Goal: Task Accomplishment & Management: Manage account settings

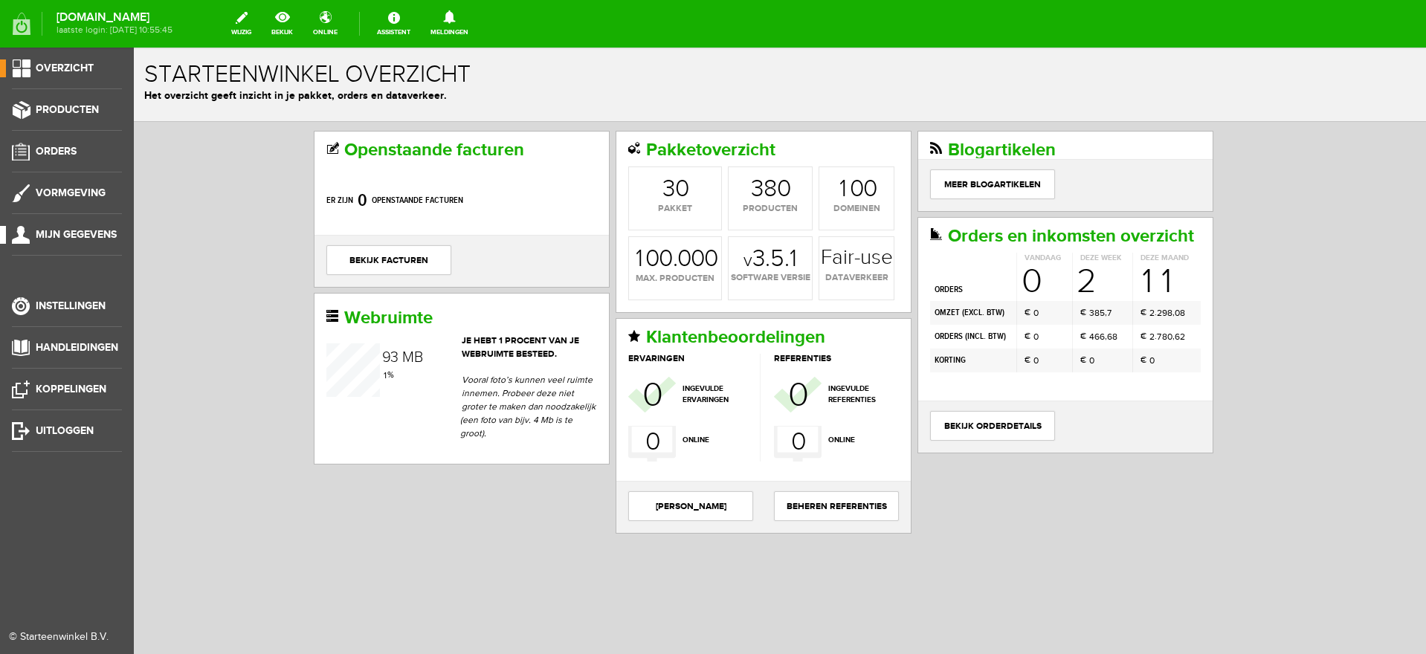
click at [71, 232] on span "Mijn gegevens" at bounding box center [76, 234] width 81 height 13
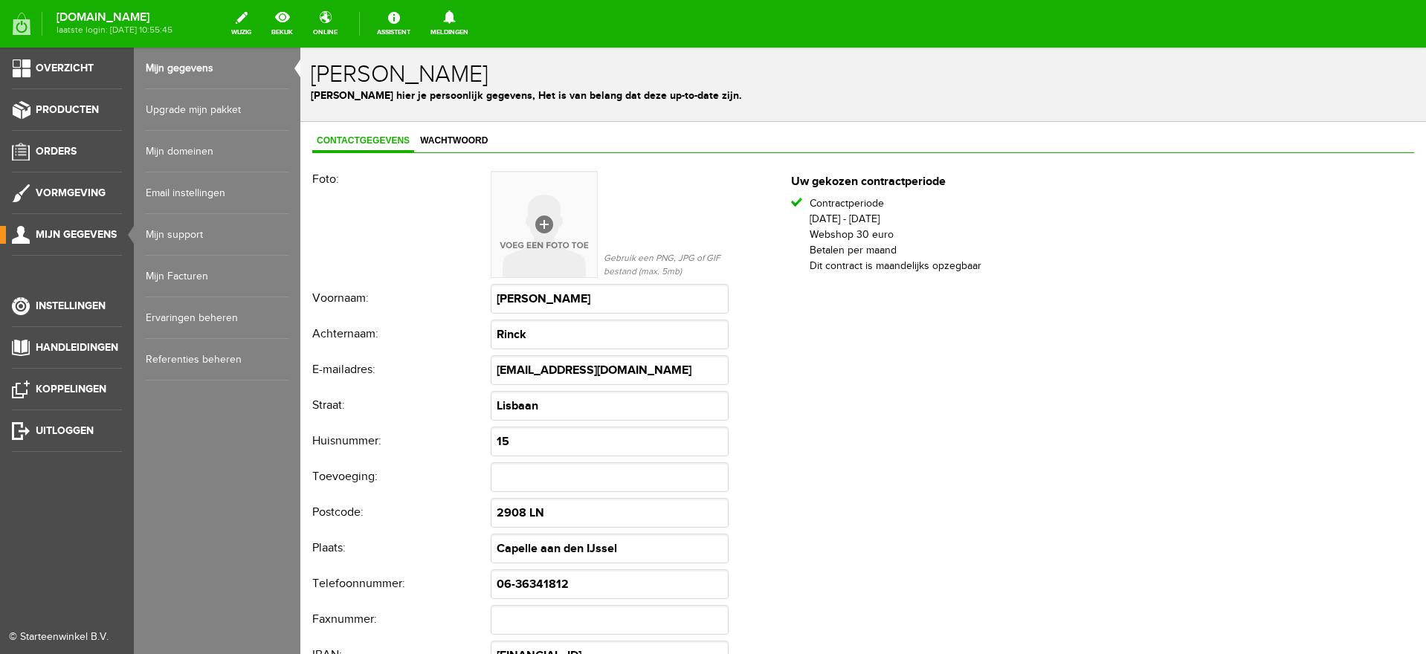
click at [182, 274] on link "Mijn Facturen" at bounding box center [217, 277] width 143 height 42
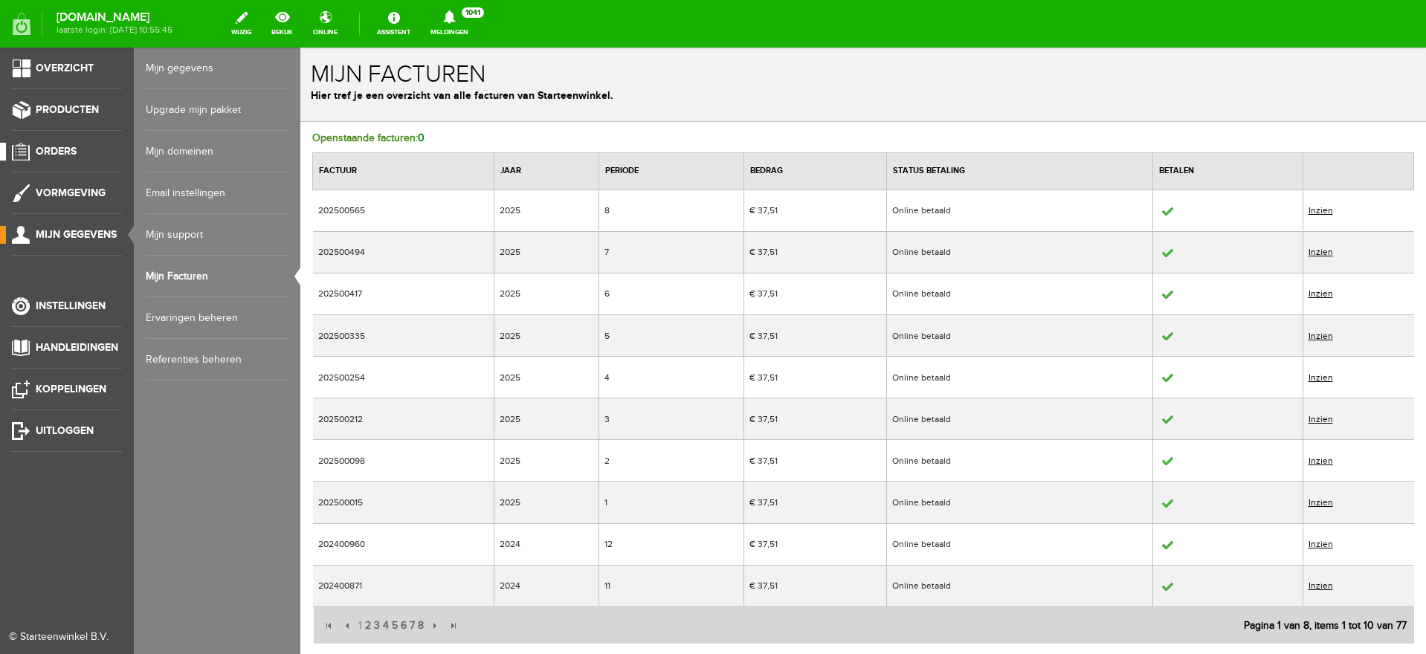
click at [57, 152] on span "Orders" at bounding box center [56, 151] width 41 height 13
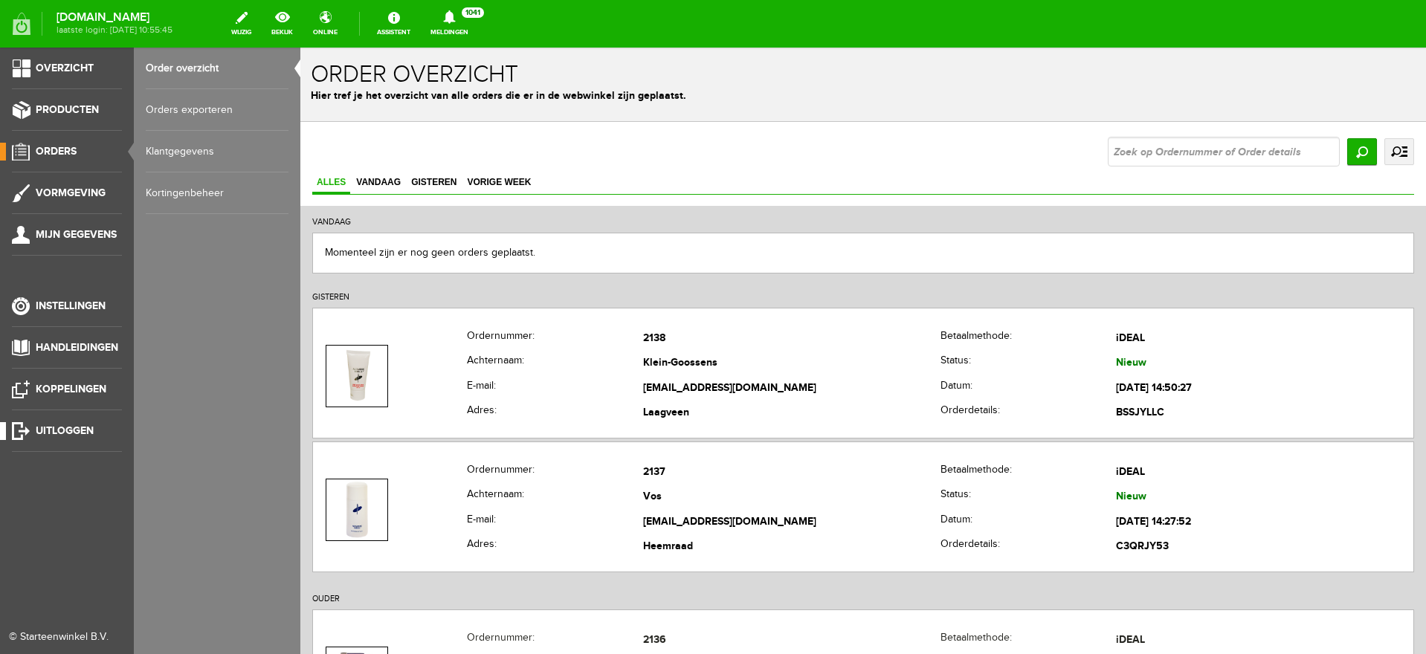
click at [33, 426] on link "Uitloggen" at bounding box center [61, 431] width 122 height 18
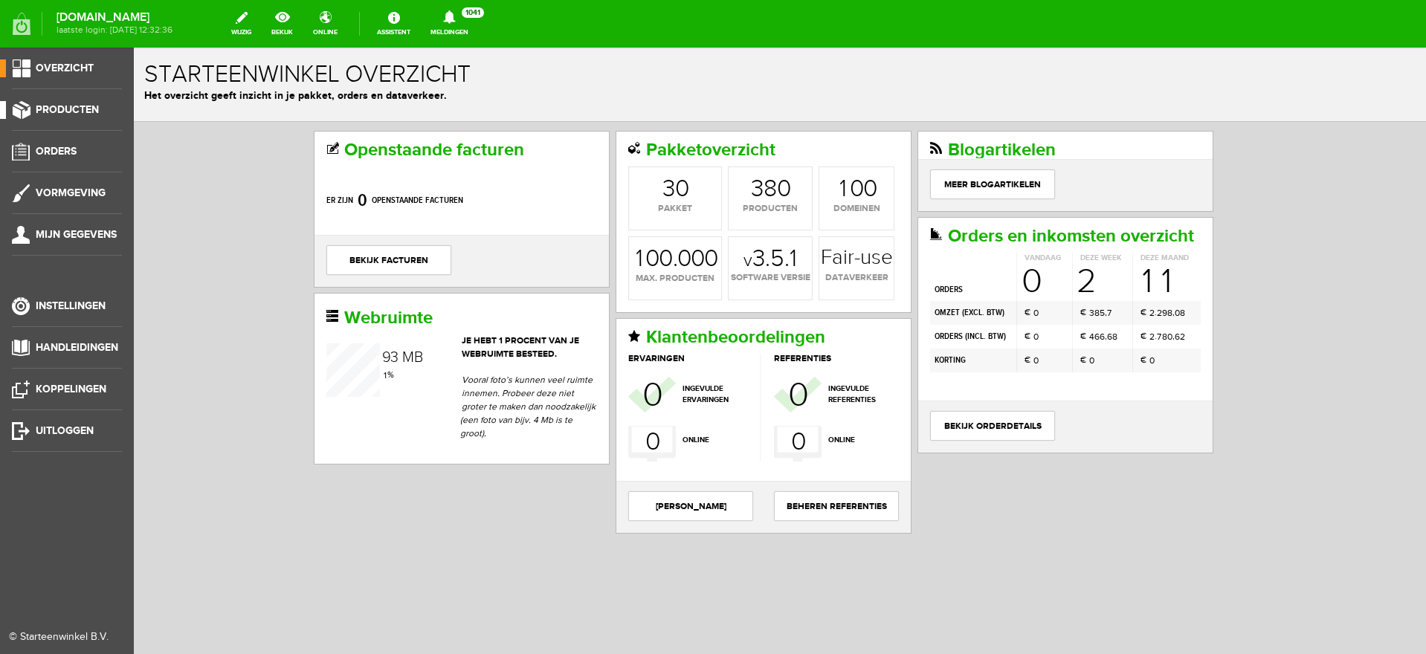
click at [82, 109] on span "Producten" at bounding box center [67, 109] width 63 height 13
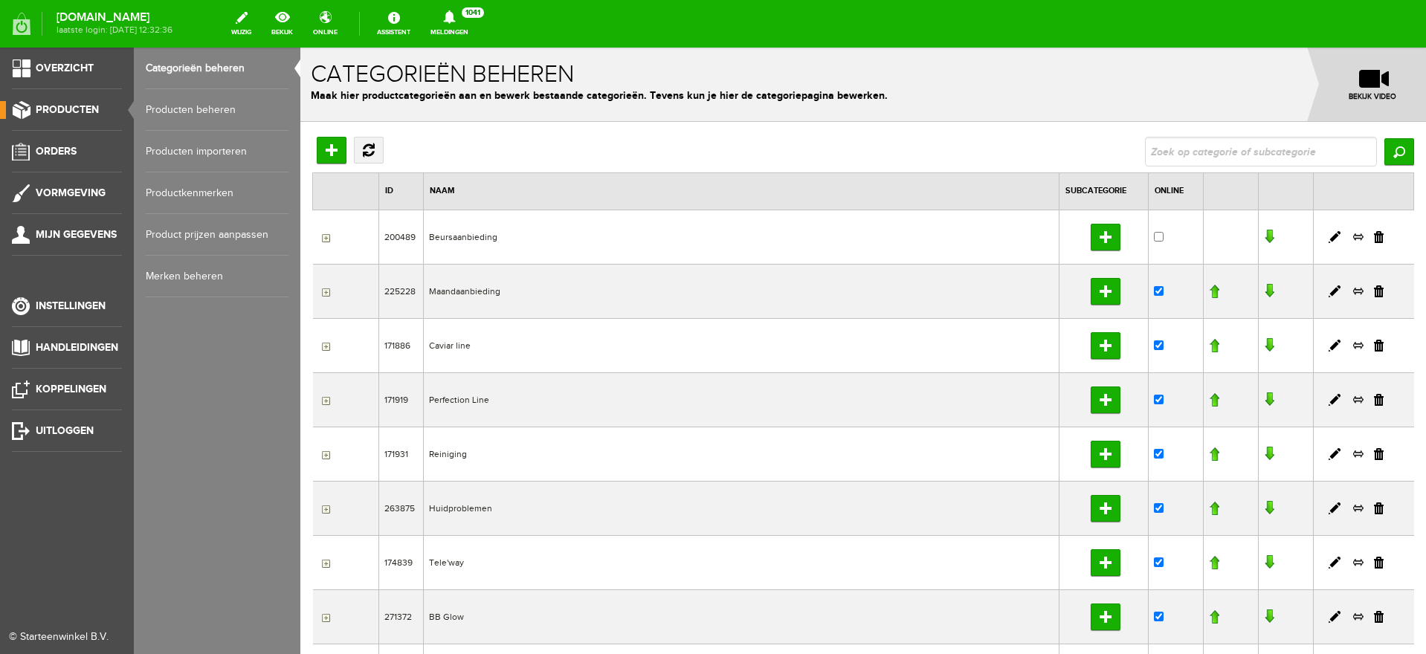
click at [84, 109] on span "Producten" at bounding box center [67, 109] width 63 height 13
click at [49, 153] on span "Orders" at bounding box center [56, 151] width 41 height 13
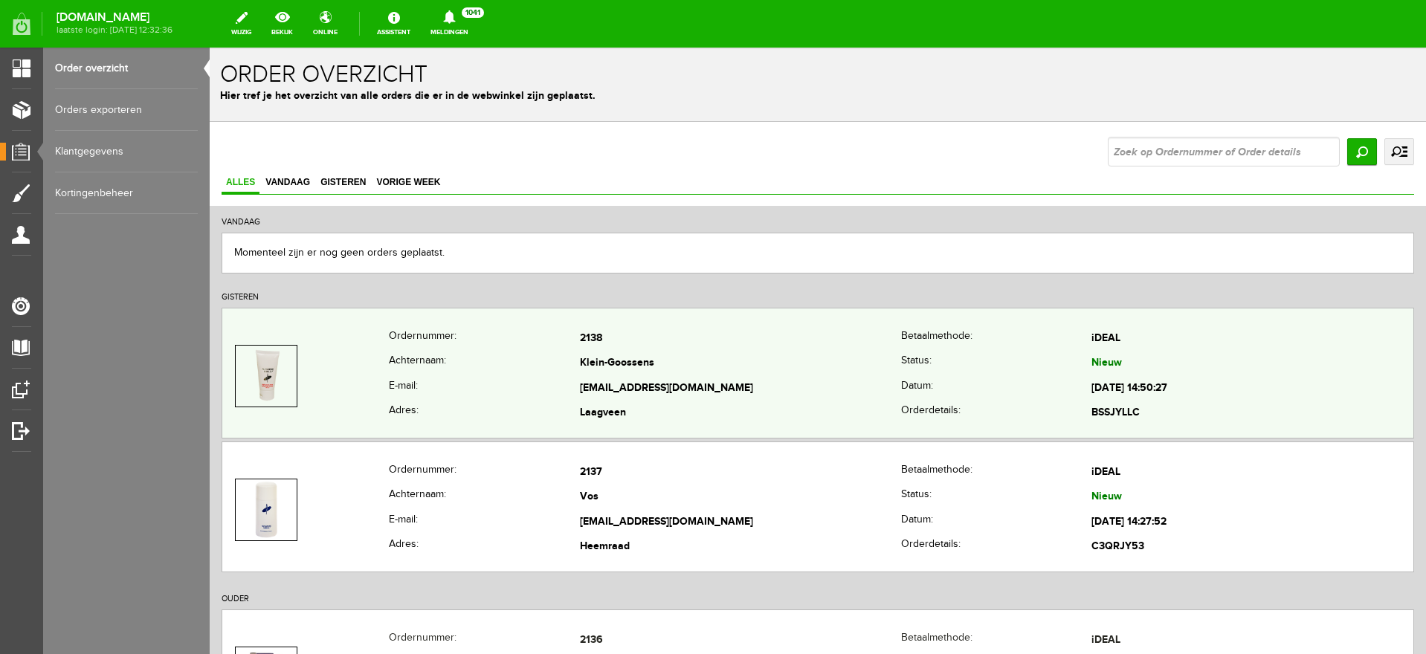
click at [803, 358] on td "Klein-Goossens" at bounding box center [741, 364] width 322 height 25
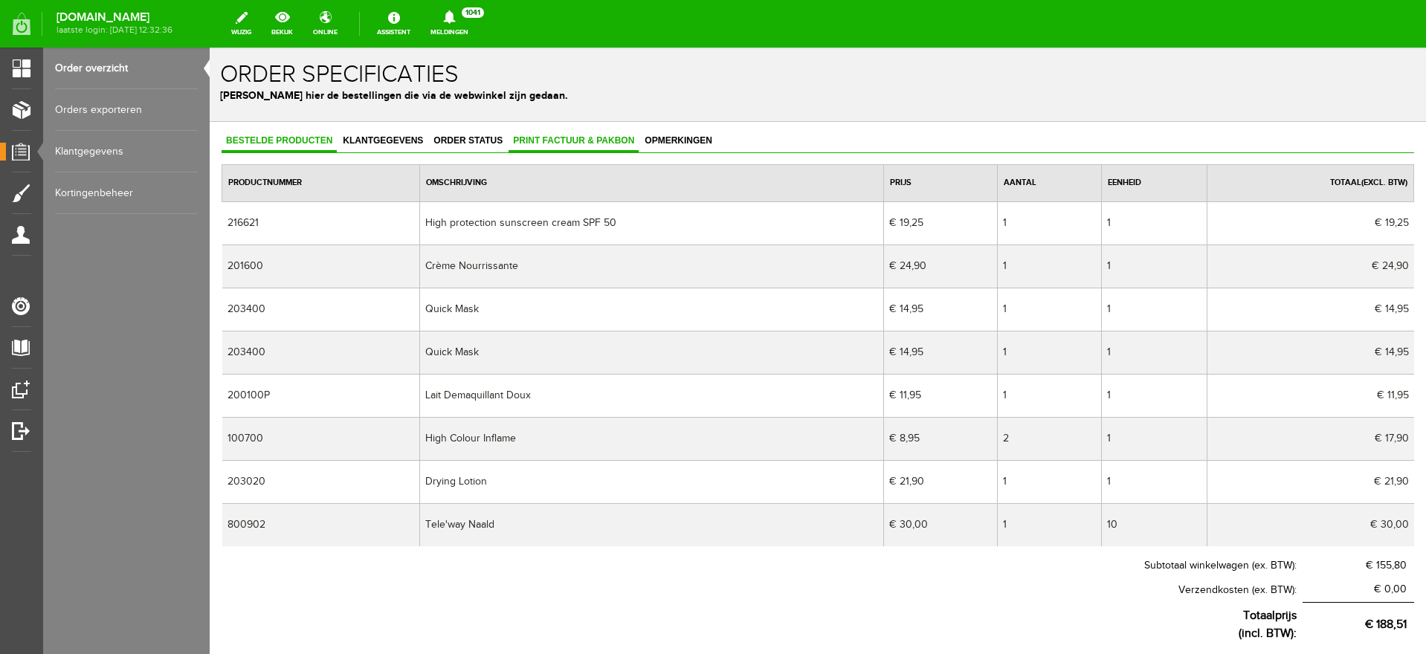
click at [570, 140] on span "Print factuur & pakbon" at bounding box center [574, 140] width 130 height 10
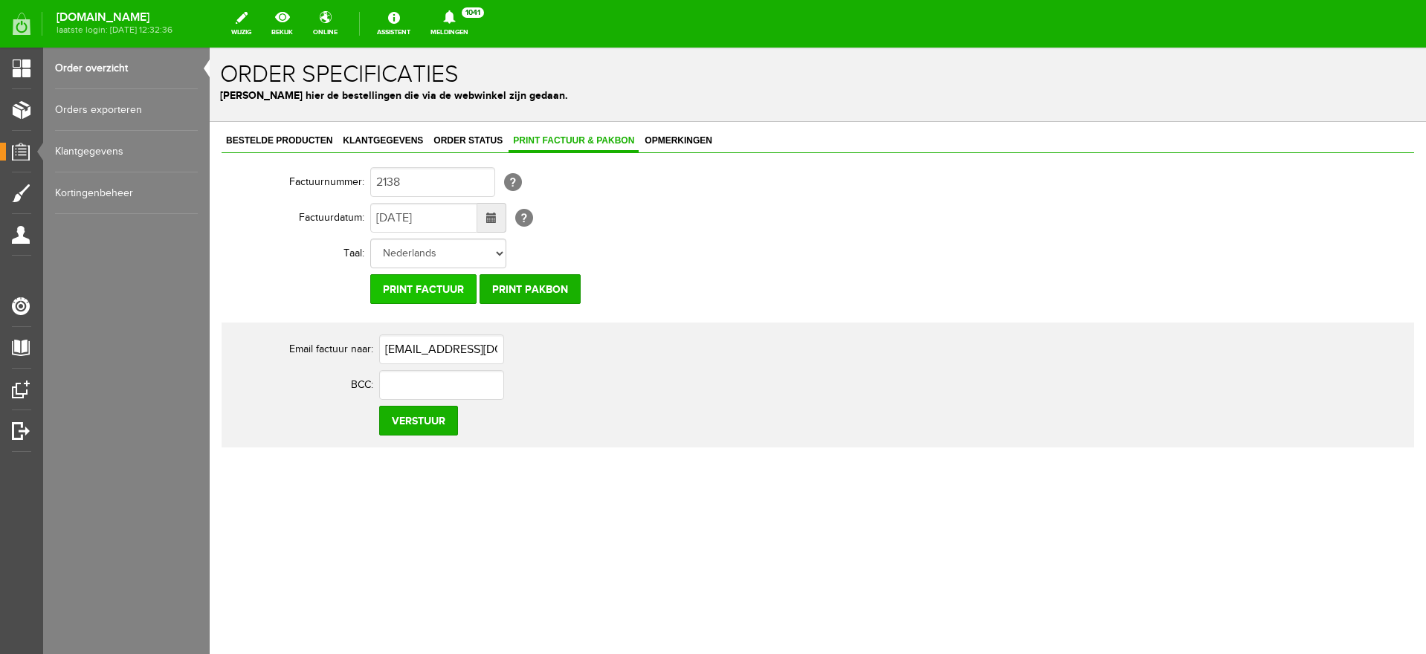
click at [439, 287] on input "Print factuur" at bounding box center [423, 289] width 106 height 30
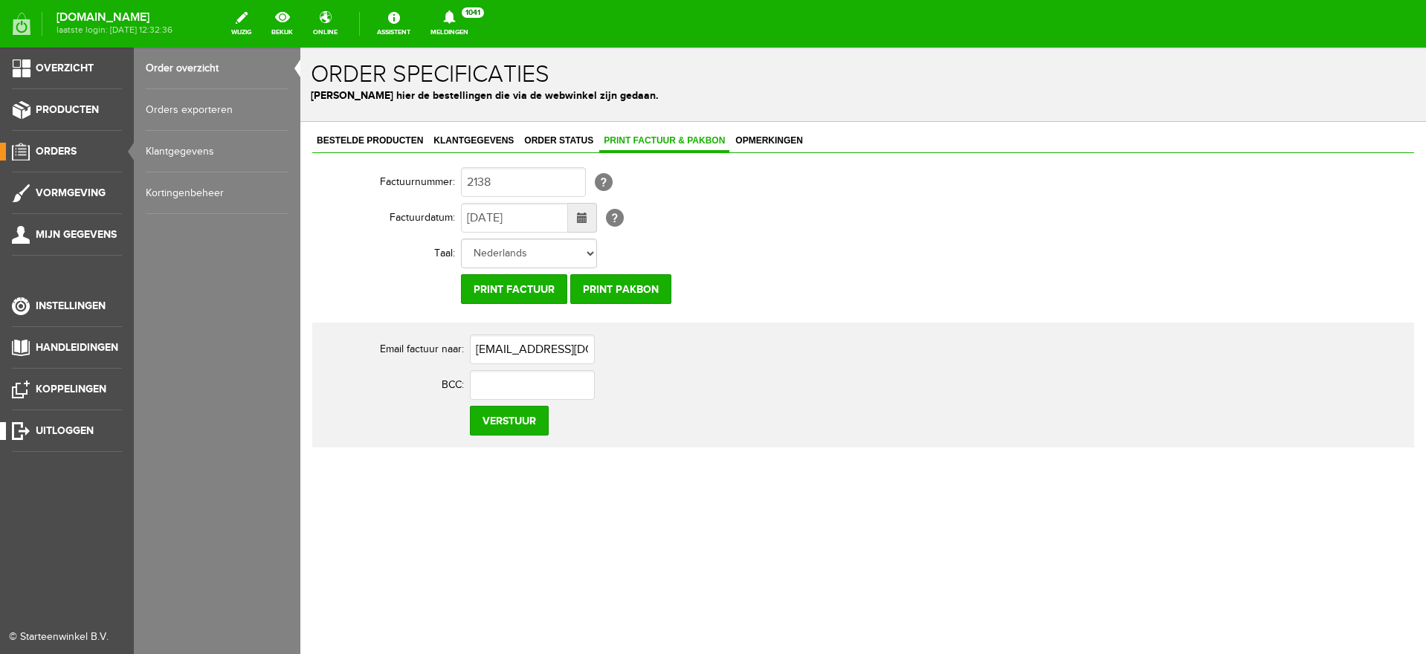
click at [39, 425] on span "Uitloggen" at bounding box center [65, 431] width 58 height 13
